Goal: Use online tool/utility: Utilize a website feature to perform a specific function

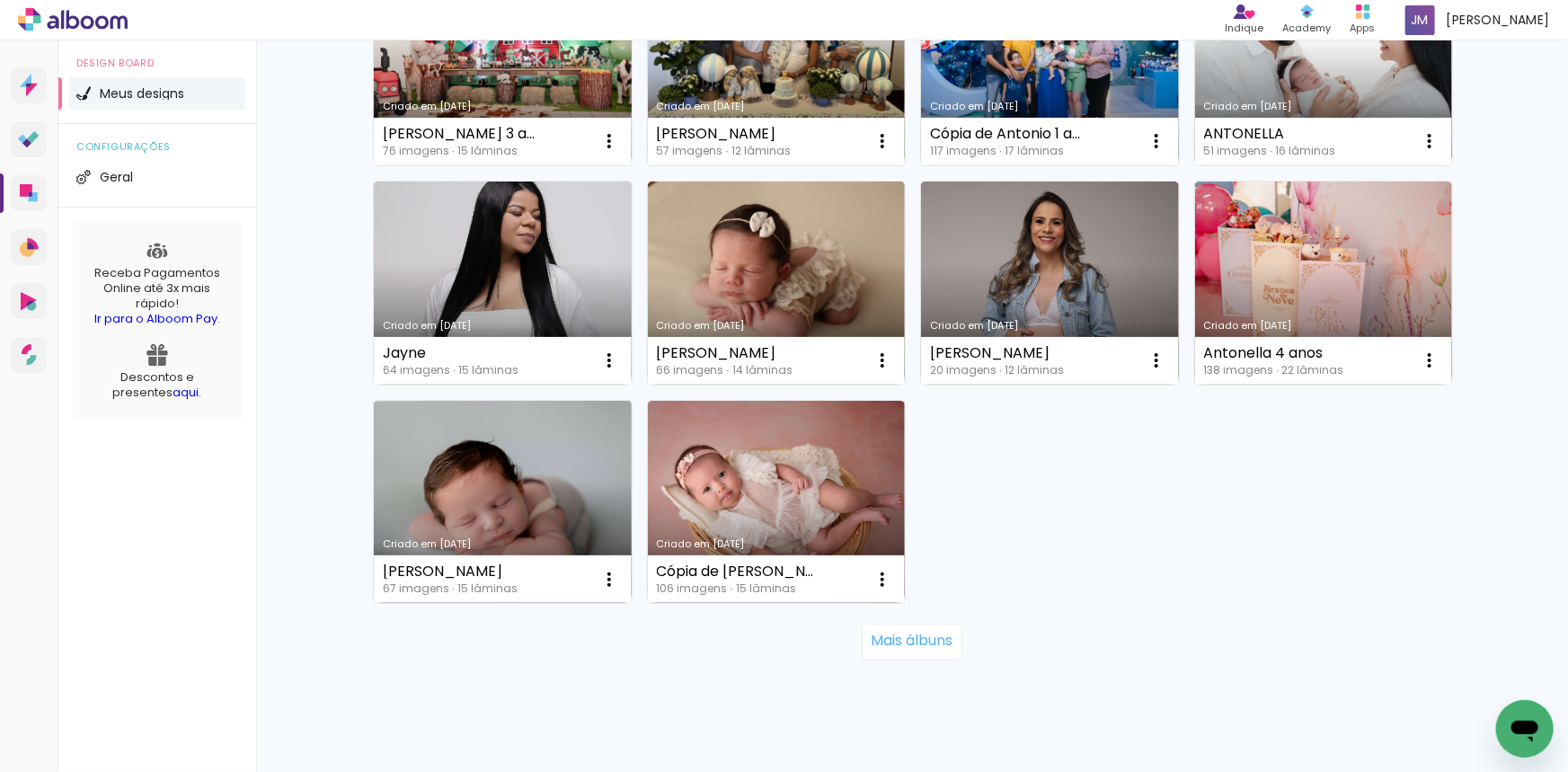
scroll to position [1178, 0]
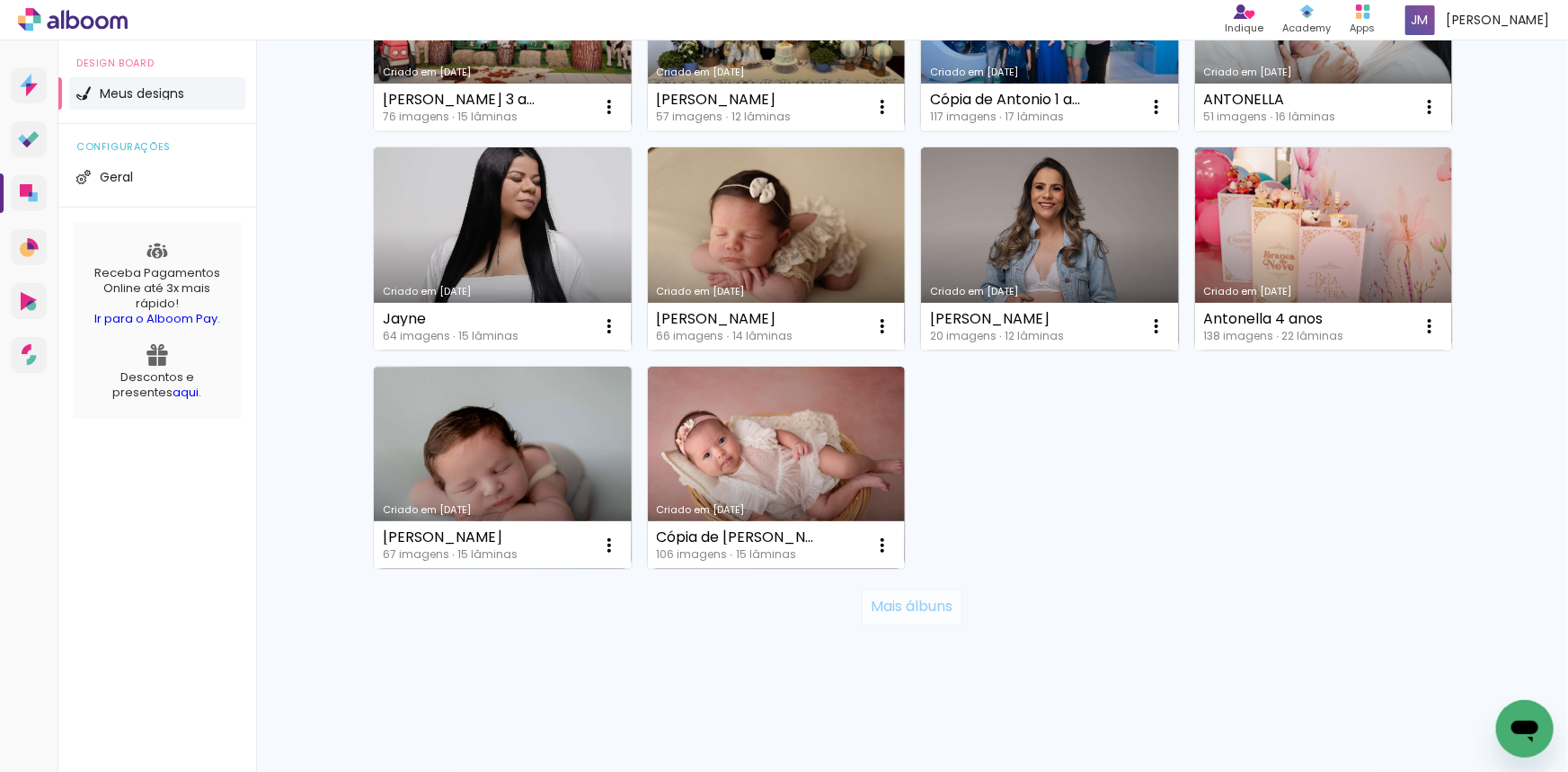
click at [0, 0] on slot "Mais álbuns" at bounding box center [0, 0] width 0 height 0
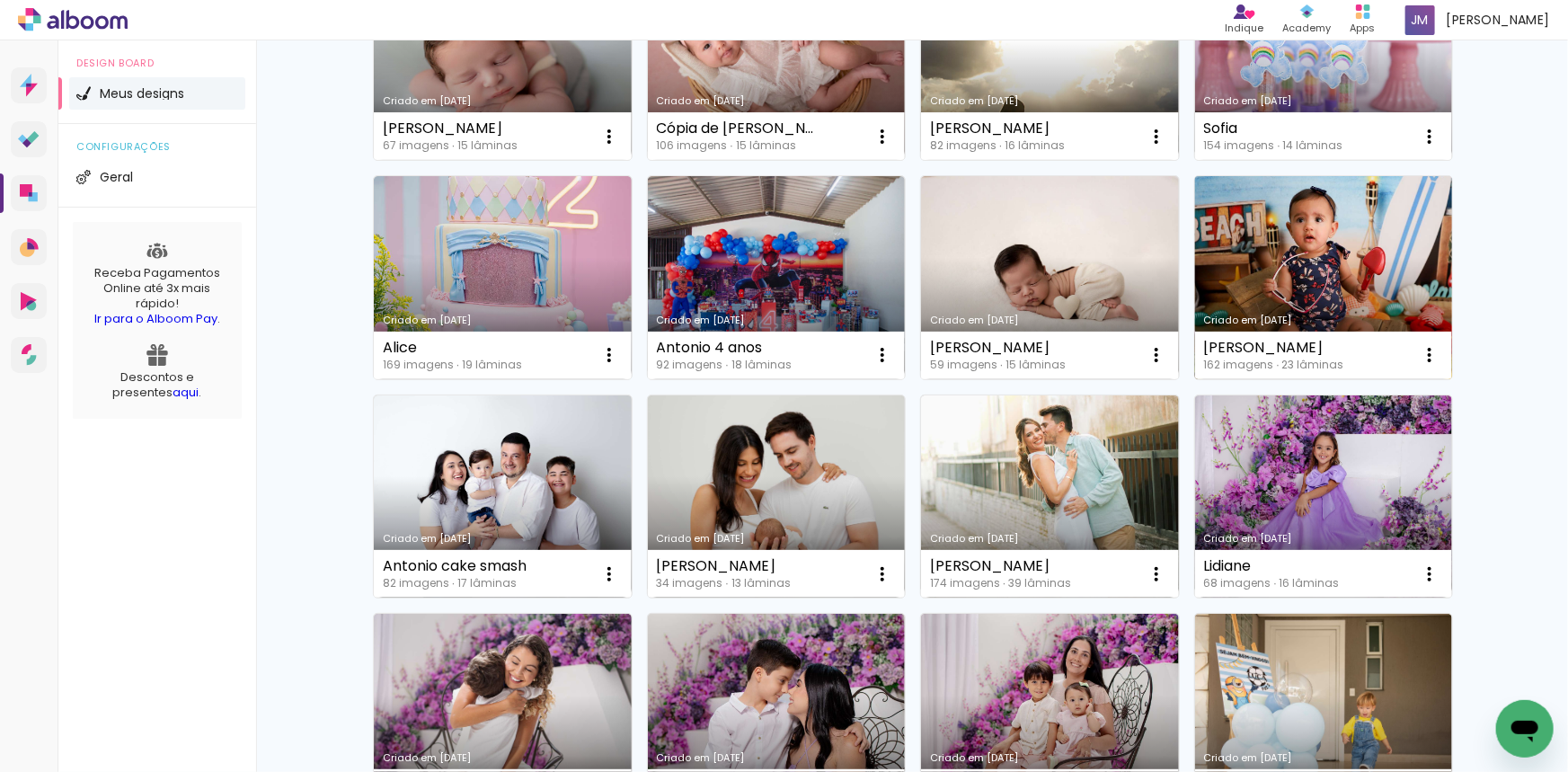
scroll to position [1505, 0]
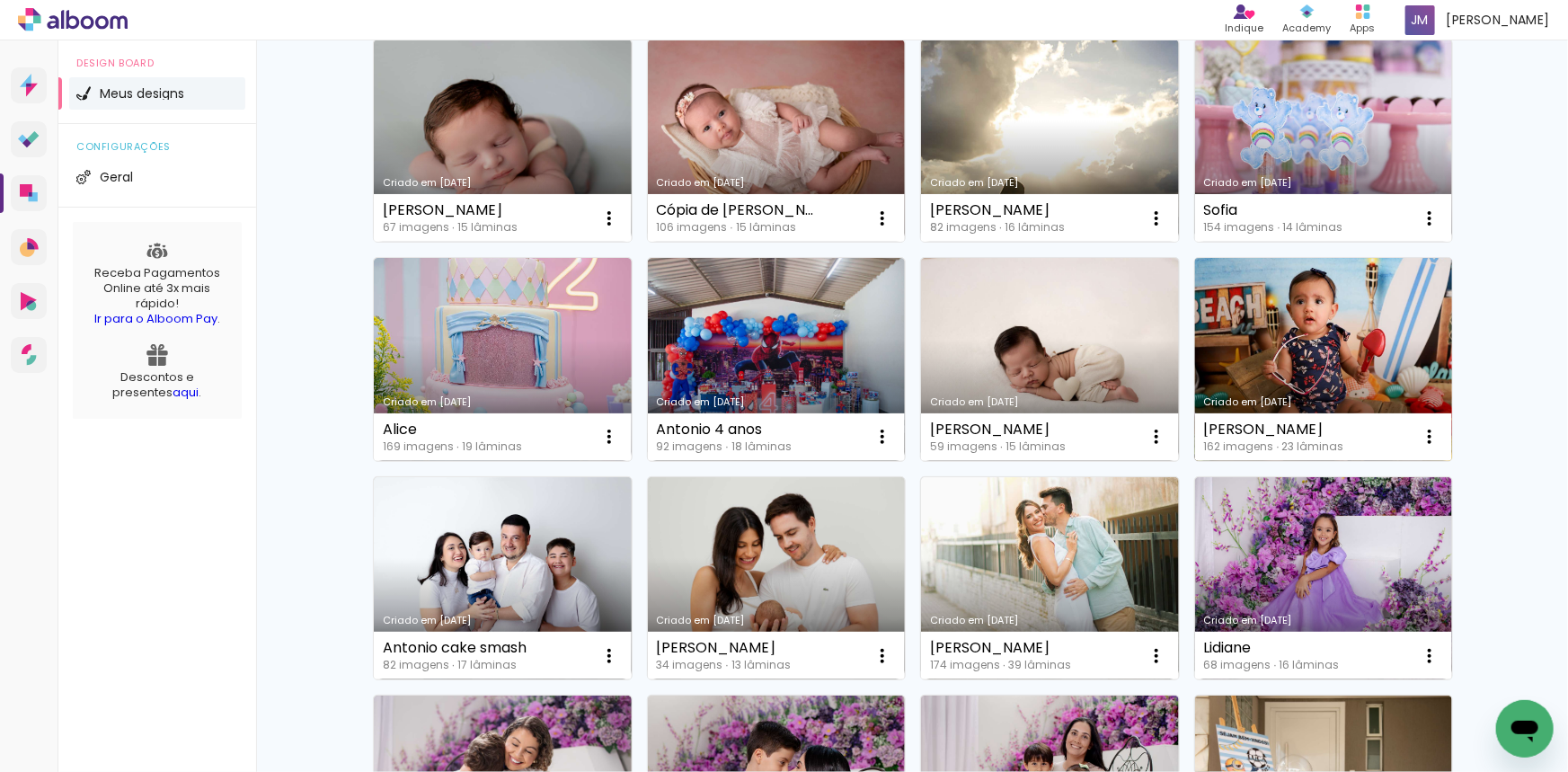
click at [1348, 318] on link "Criado em [DATE]" at bounding box center [1323, 359] width 258 height 203
